Goal: Information Seeking & Learning: Compare options

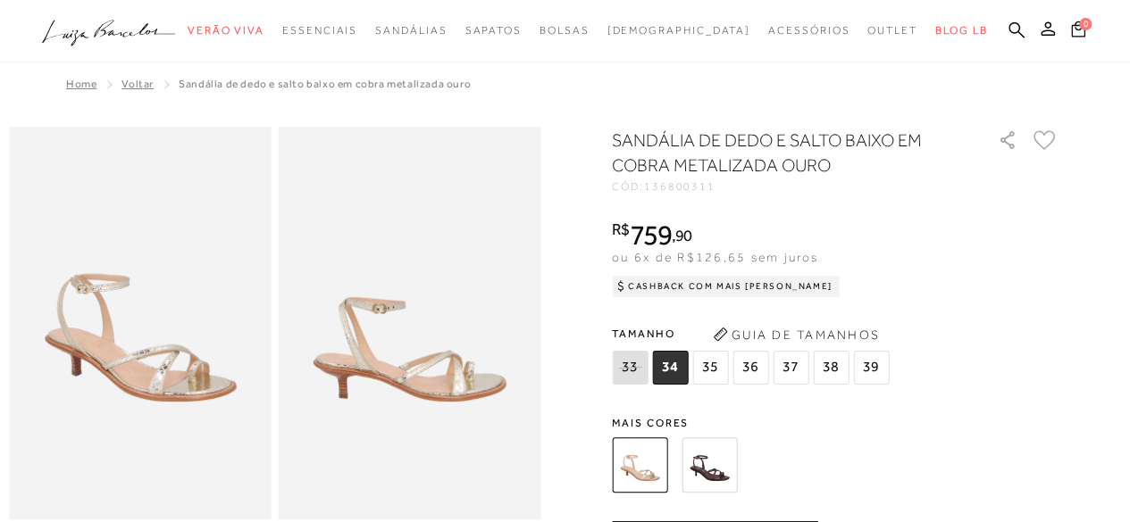
click at [723, 472] on img at bounding box center [708, 465] width 55 height 55
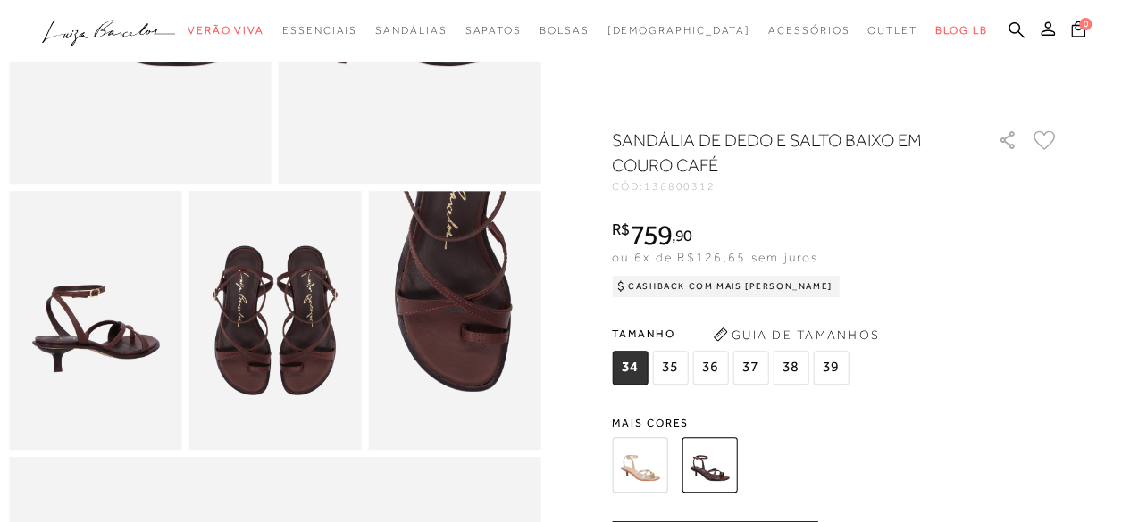
scroll to position [246, 0]
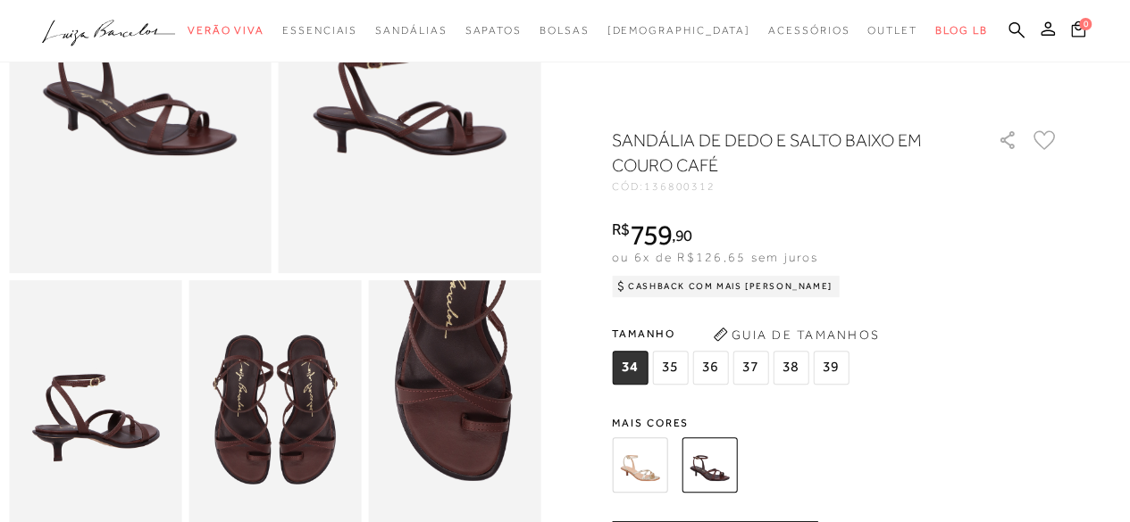
click at [659, 462] on img at bounding box center [639, 465] width 55 height 55
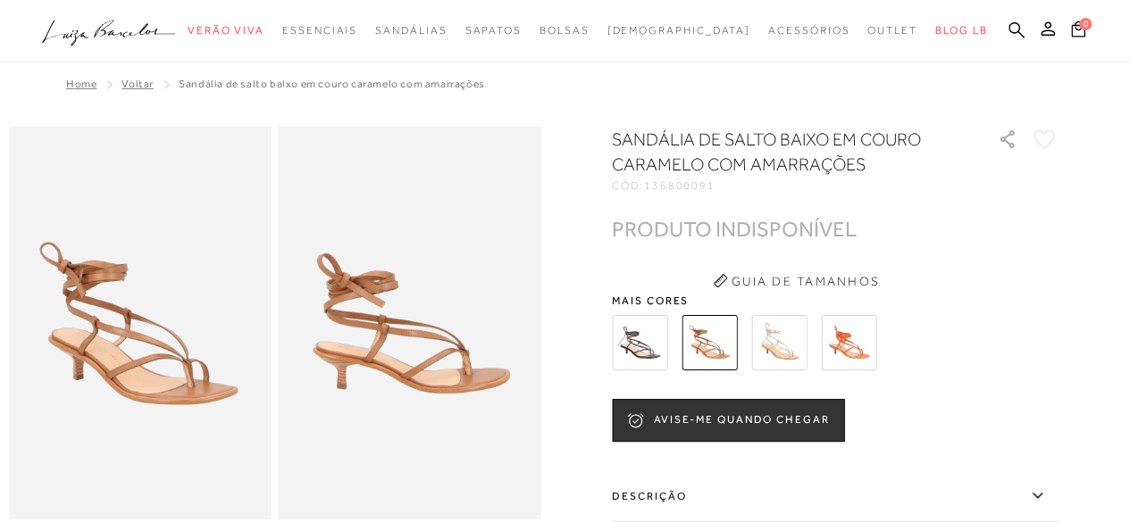
click at [645, 341] on img at bounding box center [639, 342] width 55 height 55
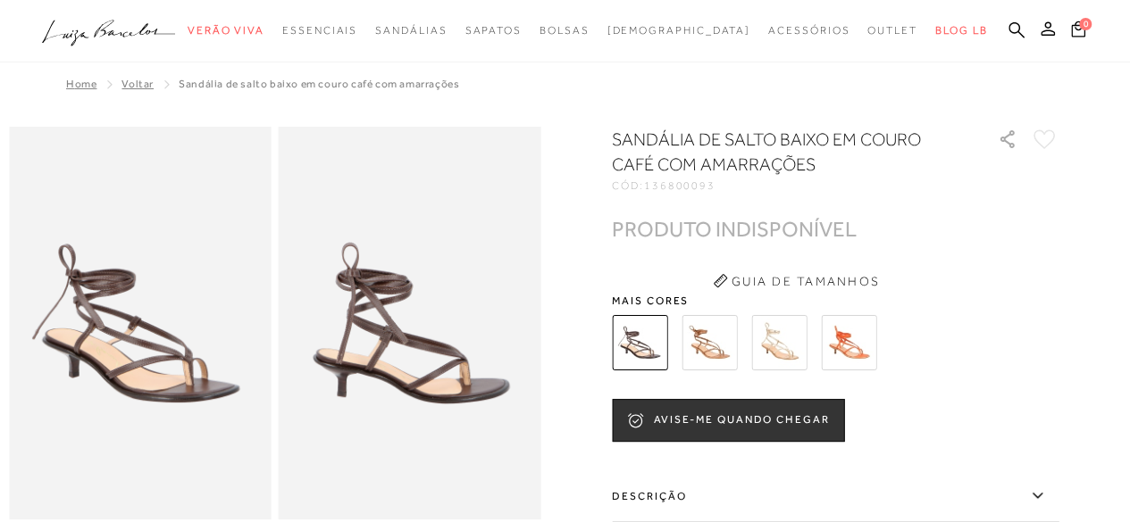
click at [723, 341] on img at bounding box center [708, 342] width 55 height 55
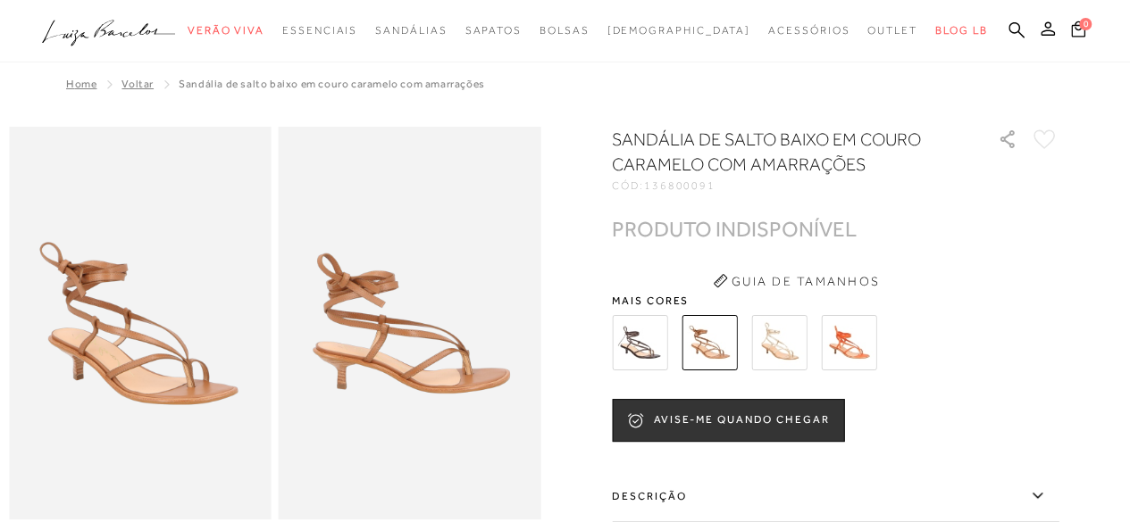
click at [859, 348] on img at bounding box center [848, 342] width 55 height 55
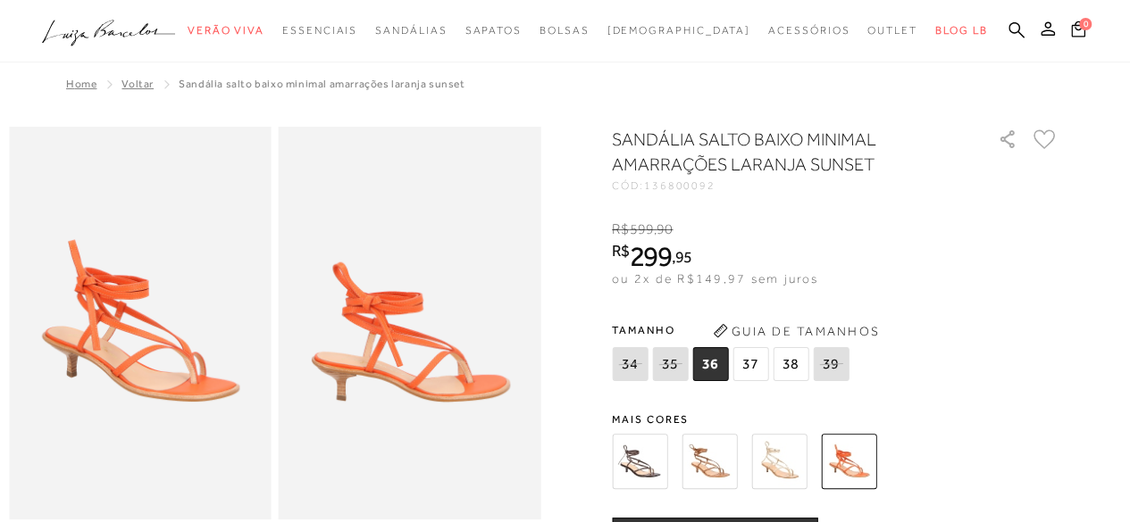
click at [782, 465] on img at bounding box center [778, 461] width 55 height 55
click at [711, 472] on img at bounding box center [708, 461] width 55 height 55
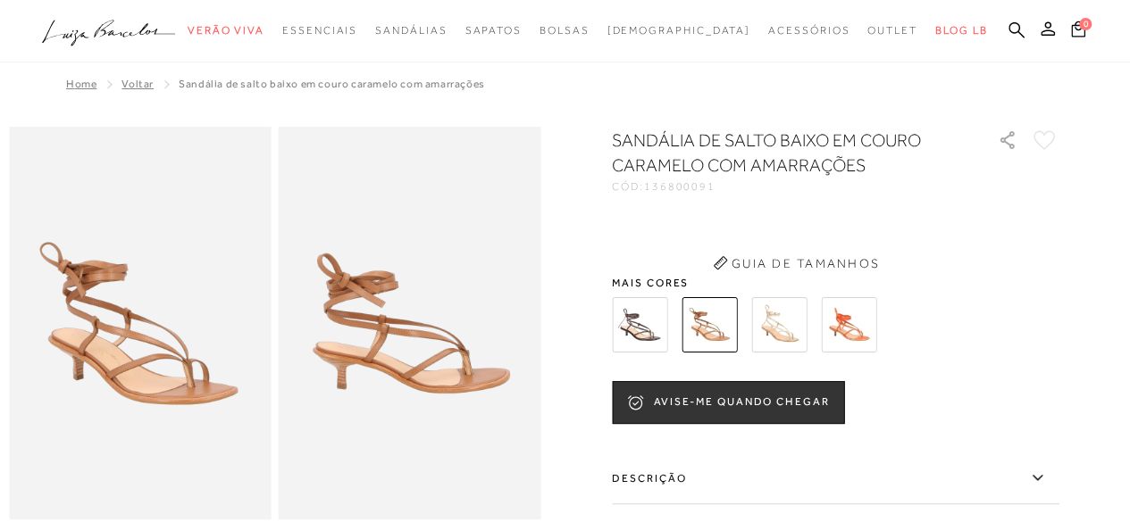
click at [714, 364] on div "SANDÁLIA DE SALTO BAIXO EM COURO CARAMELO COM AMARRAÇÕES CÓD: 136800091 × É nec…" at bounding box center [835, 455] width 447 height 655
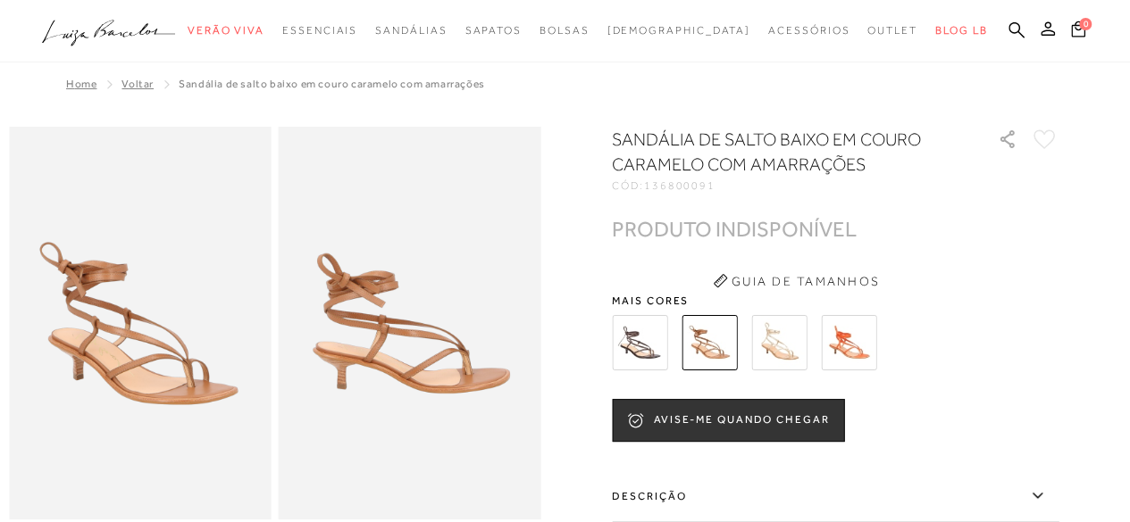
click at [648, 349] on img at bounding box center [639, 342] width 55 height 55
